Goal: Task Accomplishment & Management: Manage account settings

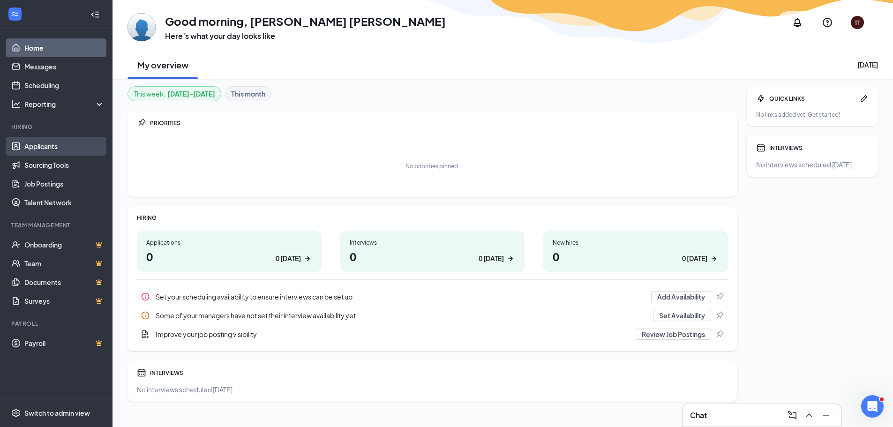
click at [39, 146] on link "Applicants" at bounding box center [64, 146] width 80 height 19
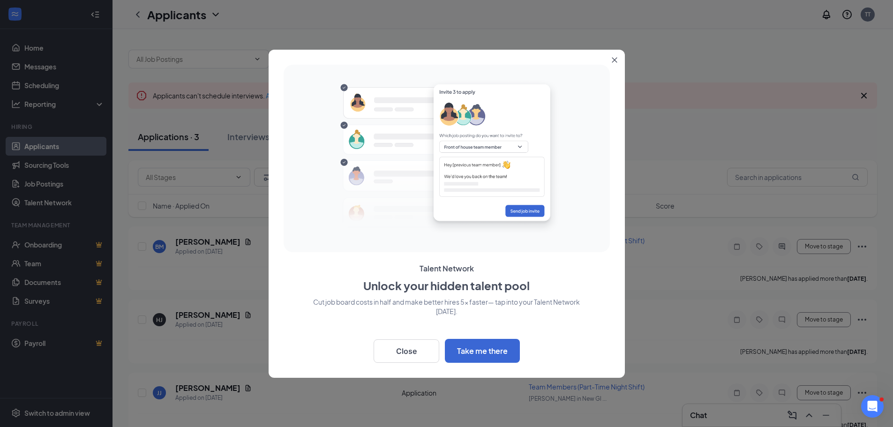
click at [617, 58] on icon "Close" at bounding box center [614, 59] width 5 height 5
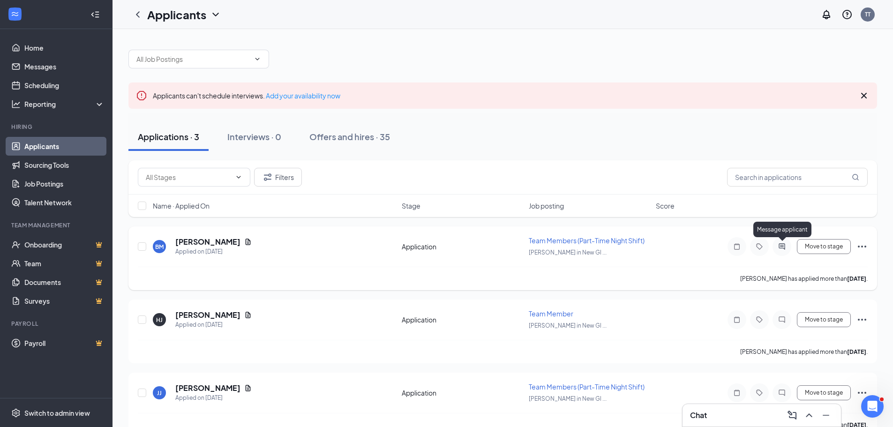
click at [780, 247] on icon "ActiveChat" at bounding box center [781, 246] width 11 height 7
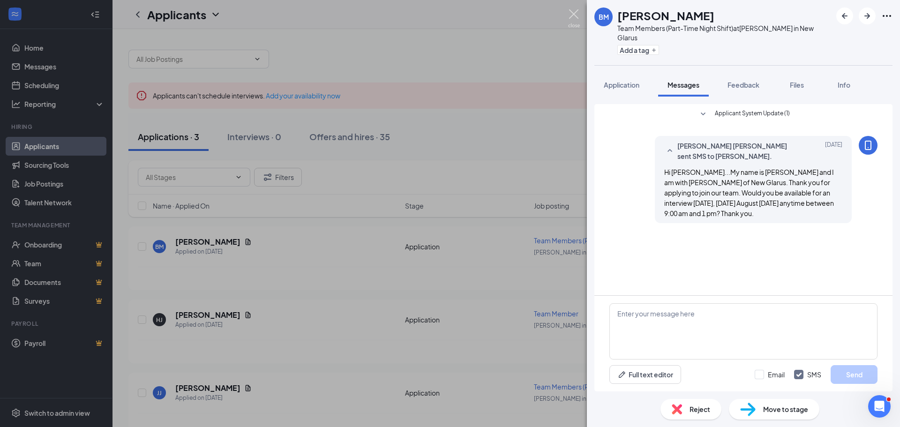
click at [573, 17] on img at bounding box center [574, 18] width 12 height 18
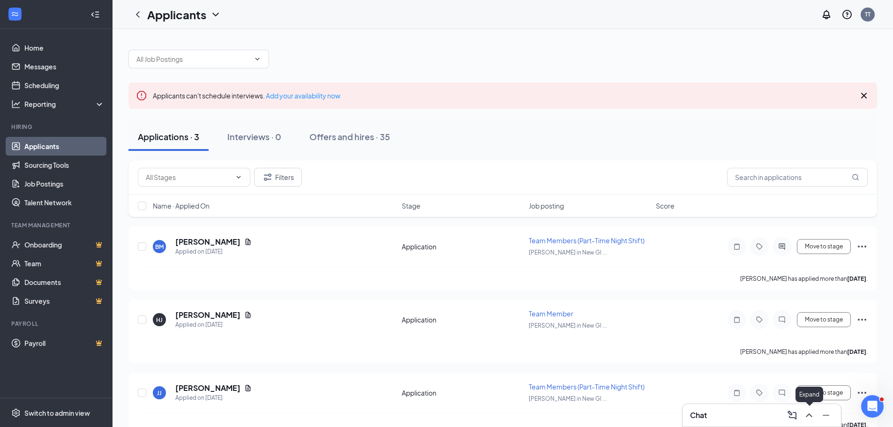
click at [806, 415] on icon "ChevronUp" at bounding box center [808, 415] width 11 height 11
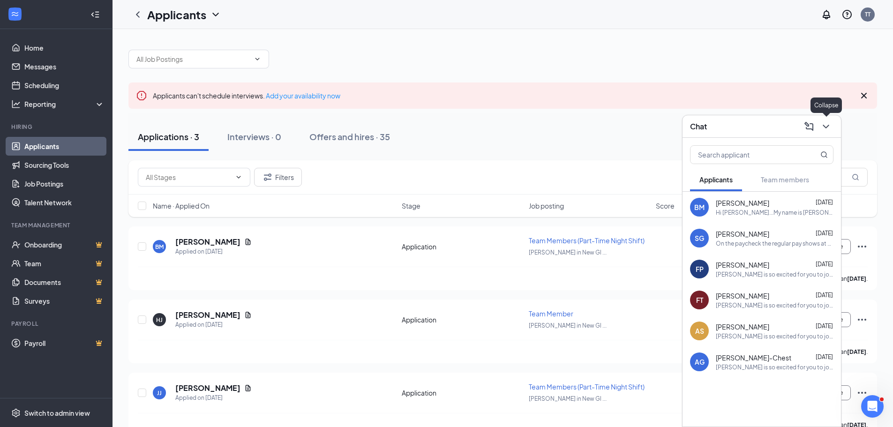
click at [822, 132] on button at bounding box center [825, 126] width 15 height 15
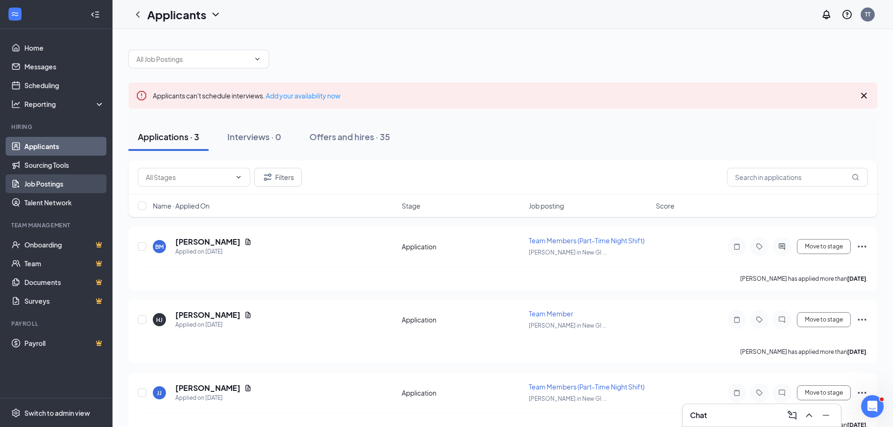
click at [53, 181] on link "Job Postings" at bounding box center [64, 183] width 80 height 19
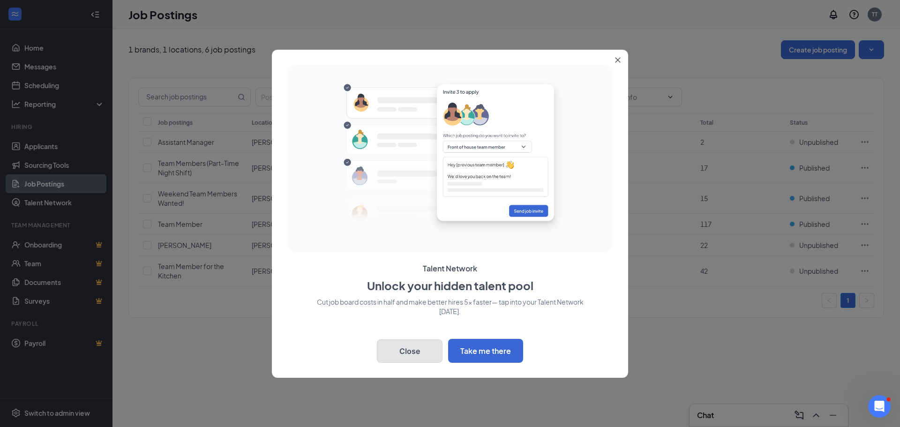
click at [403, 354] on button "Close" at bounding box center [410, 350] width 66 height 23
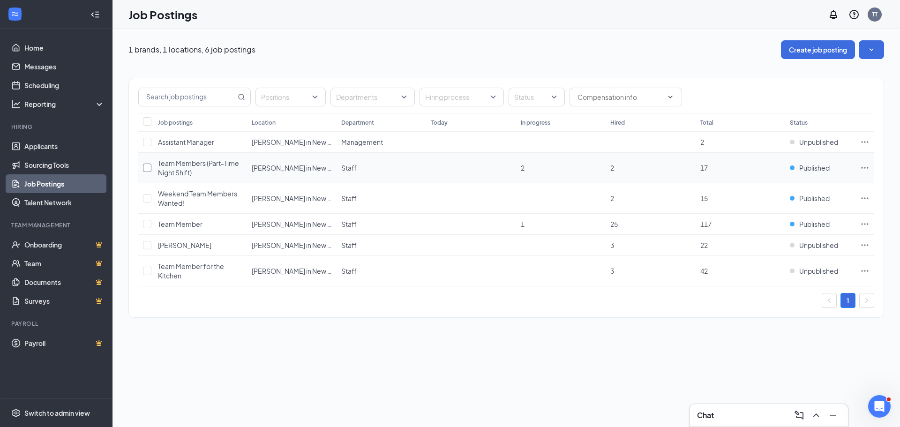
click at [147, 170] on input "checkbox" at bounding box center [147, 168] width 8 height 8
checkbox input "true"
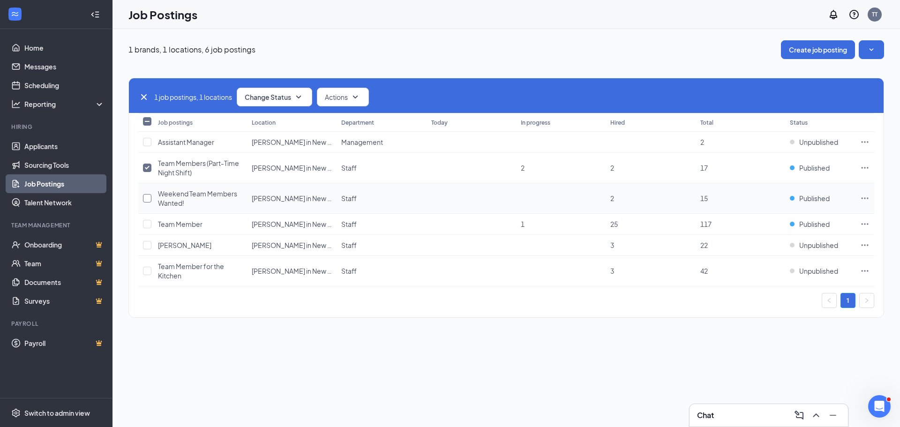
click at [148, 196] on input "checkbox" at bounding box center [147, 198] width 8 height 8
checkbox input "true"
drag, startPoint x: 149, startPoint y: 225, endPoint x: 266, endPoint y: 187, distance: 123.5
click at [150, 225] on input "checkbox" at bounding box center [147, 224] width 8 height 8
checkbox input "true"
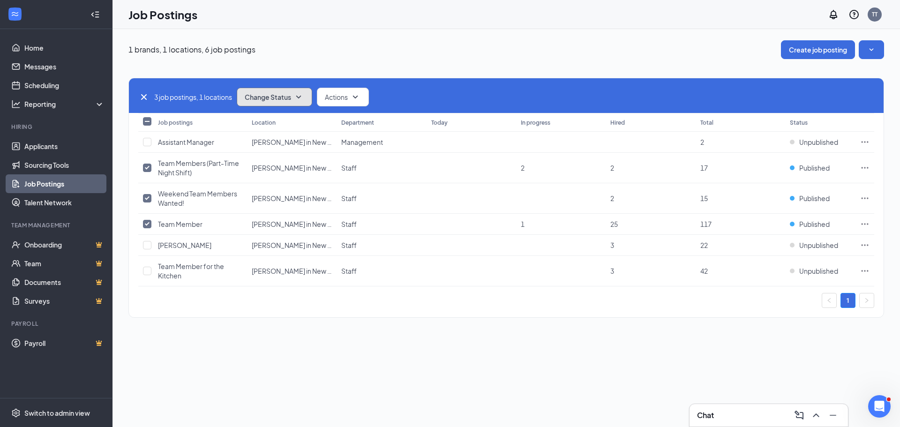
click at [304, 96] on icon "SmallChevronDown" at bounding box center [298, 96] width 11 height 11
click at [260, 143] on span "Unpublish" at bounding box center [262, 143] width 30 height 10
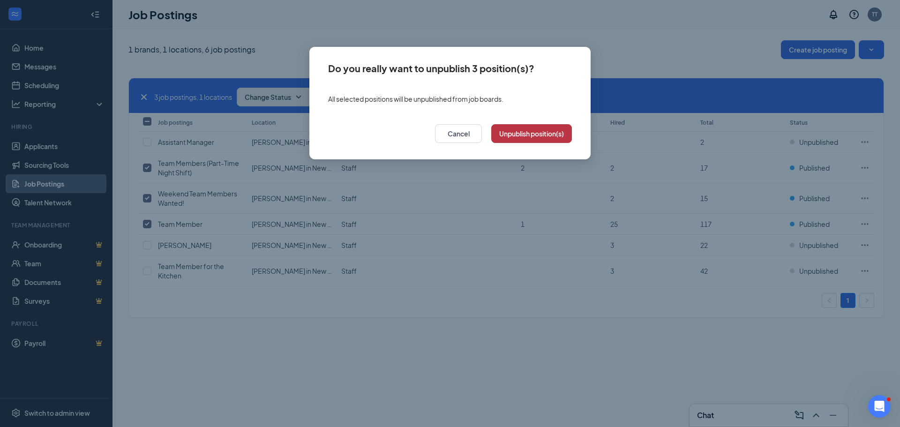
click at [531, 137] on button "Unpublish position(s)" at bounding box center [531, 133] width 81 height 19
